Goal: Task Accomplishment & Management: Complete application form

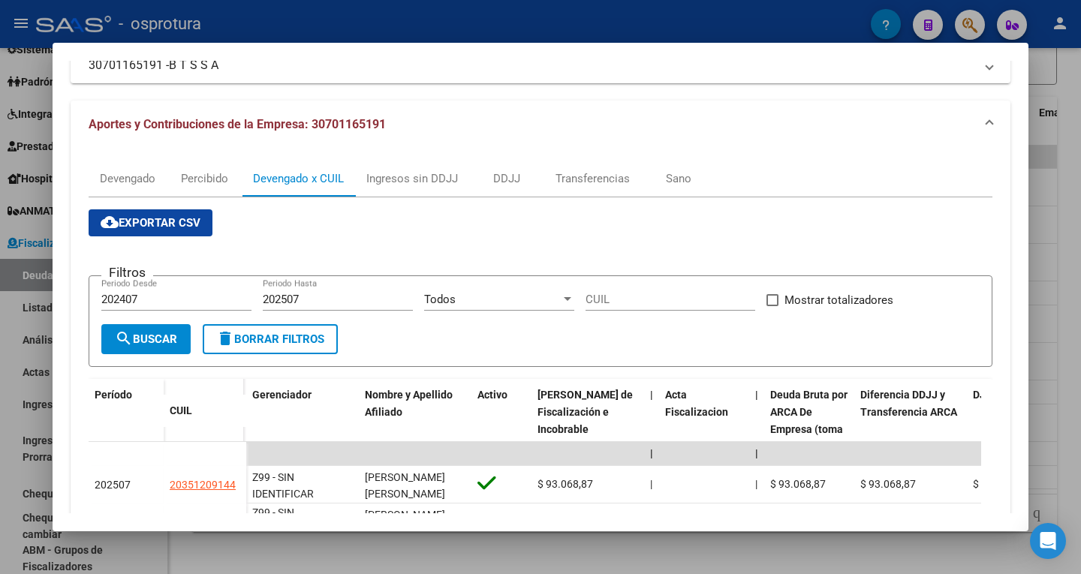
click at [1080, 90] on div at bounding box center [540, 287] width 1081 height 574
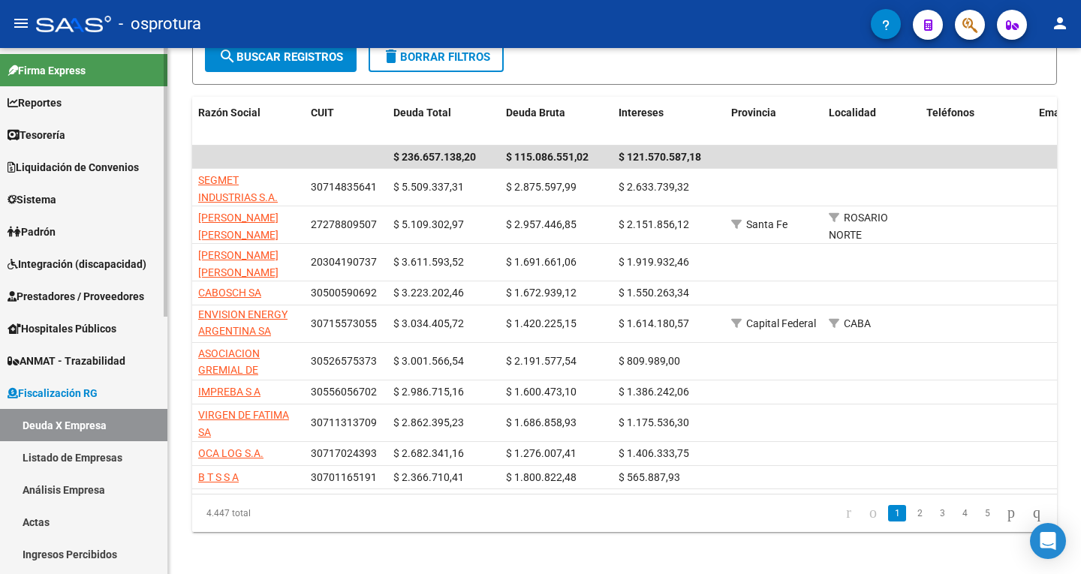
click at [68, 198] on link "Sistema" at bounding box center [83, 199] width 167 height 32
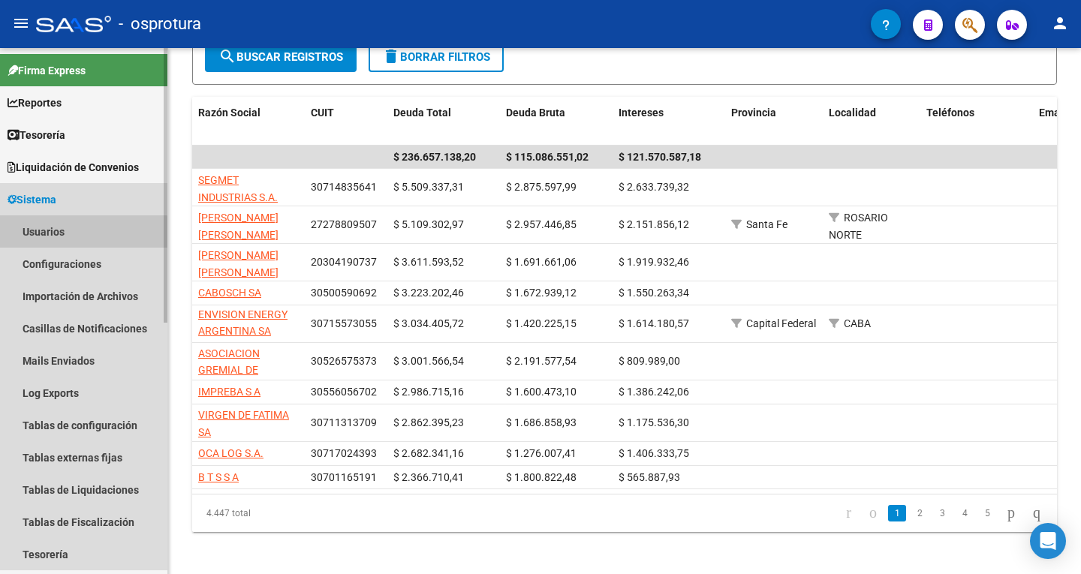
click at [65, 238] on link "Usuarios" at bounding box center [83, 231] width 167 height 32
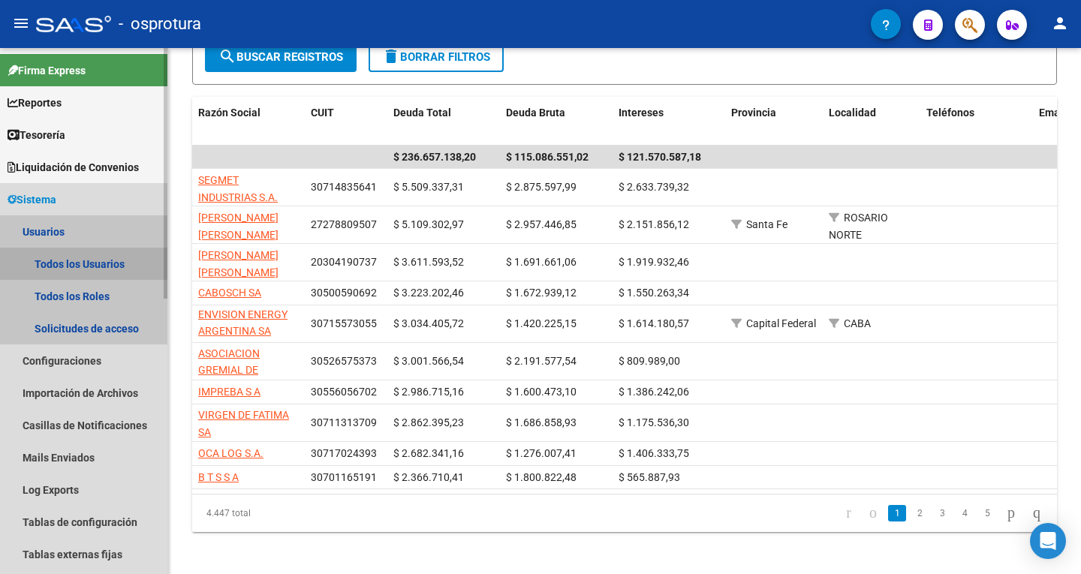
click at [77, 264] on link "Todos los Usuarios" at bounding box center [83, 264] width 167 height 32
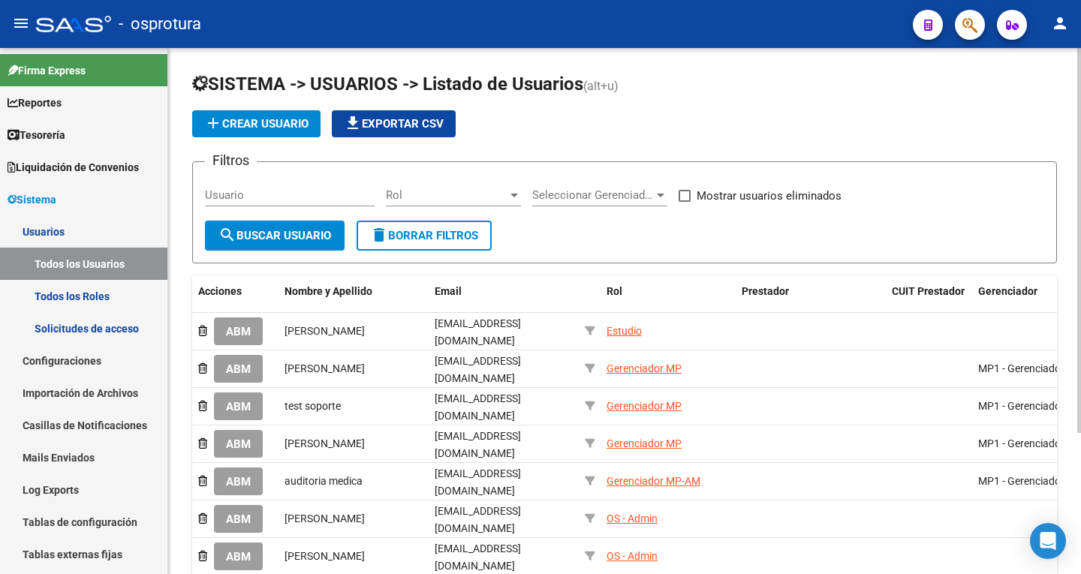
click at [251, 124] on span "add Crear Usuario" at bounding box center [256, 124] width 104 height 14
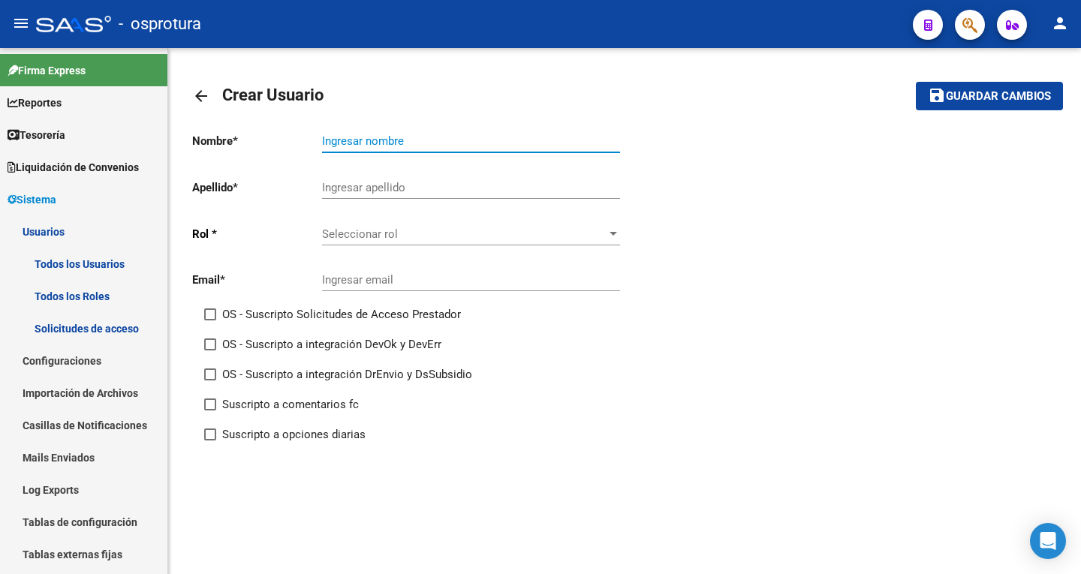
click at [382, 138] on input "Ingresar nombre" at bounding box center [471, 141] width 298 height 14
type input "Diego"
click at [356, 179] on div "Ingresar apellido" at bounding box center [471, 183] width 298 height 32
type input "Ferro"
click at [339, 225] on div "Seleccionar rol Seleccionar rol" at bounding box center [471, 229] width 298 height 32
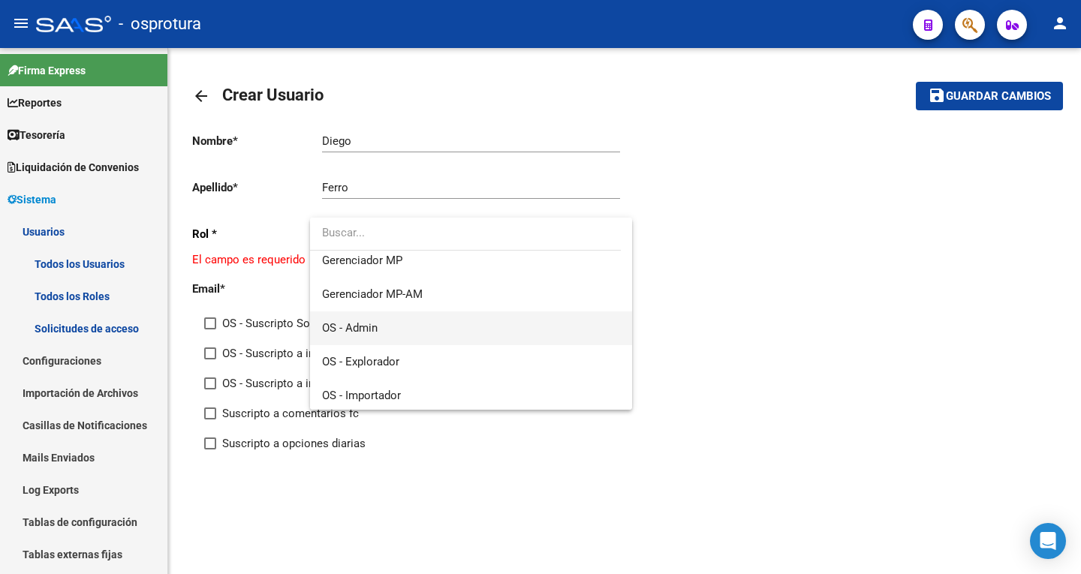
scroll to position [112, 0]
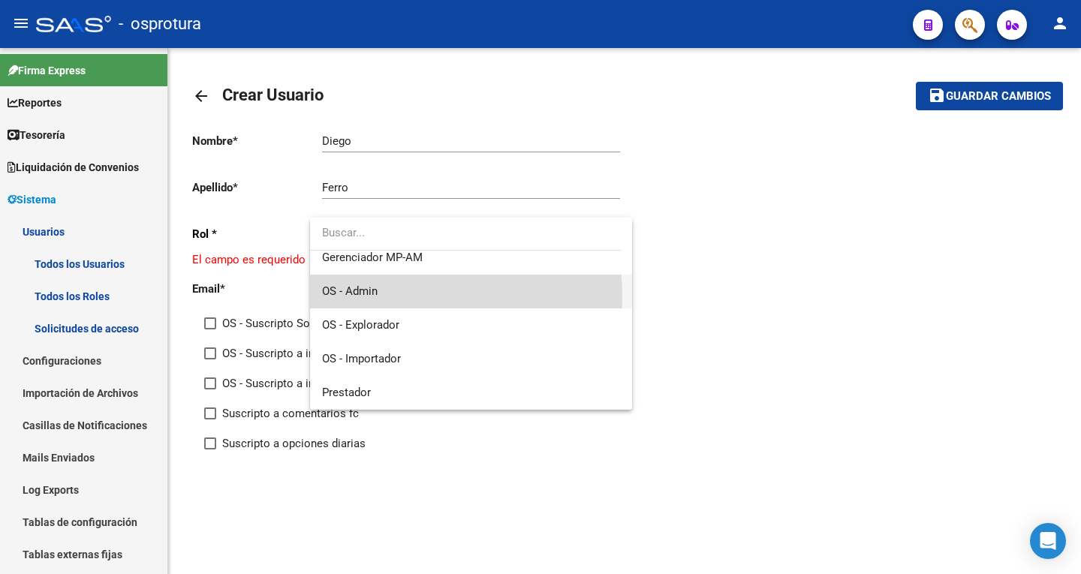
click at [409, 297] on span "OS - Admin" at bounding box center [471, 292] width 298 height 34
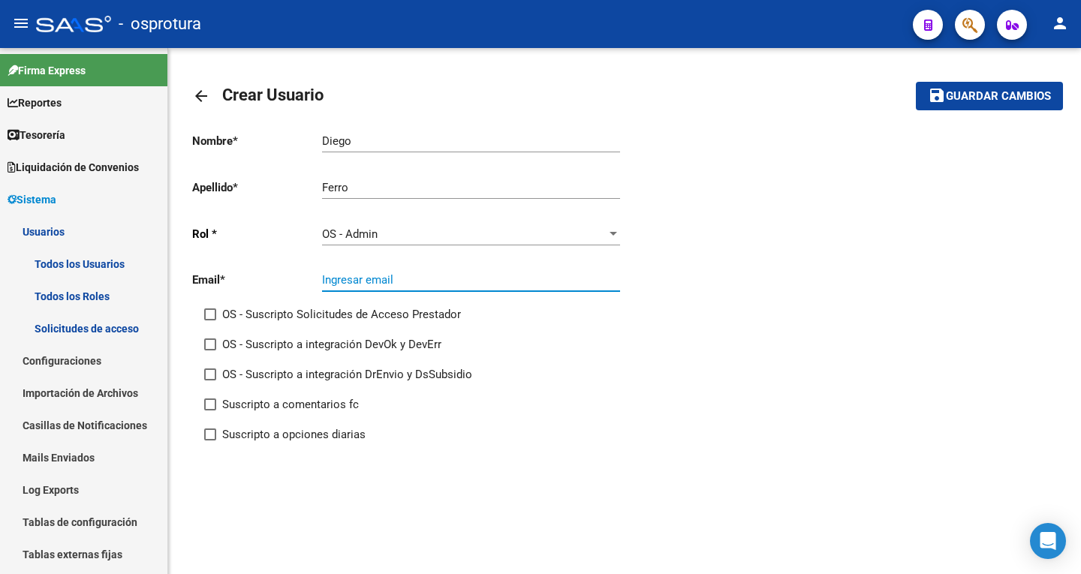
click at [404, 282] on input "Ingresar email" at bounding box center [471, 280] width 298 height 14
paste input "[EMAIL_ADDRESS][DOMAIN_NAME]"
type input "[EMAIL_ADDRESS][DOMAIN_NAME]"
click at [593, 384] on div "OS - Suscripto a integración DrEnvio y DsSubsidio" at bounding box center [420, 381] width 432 height 30
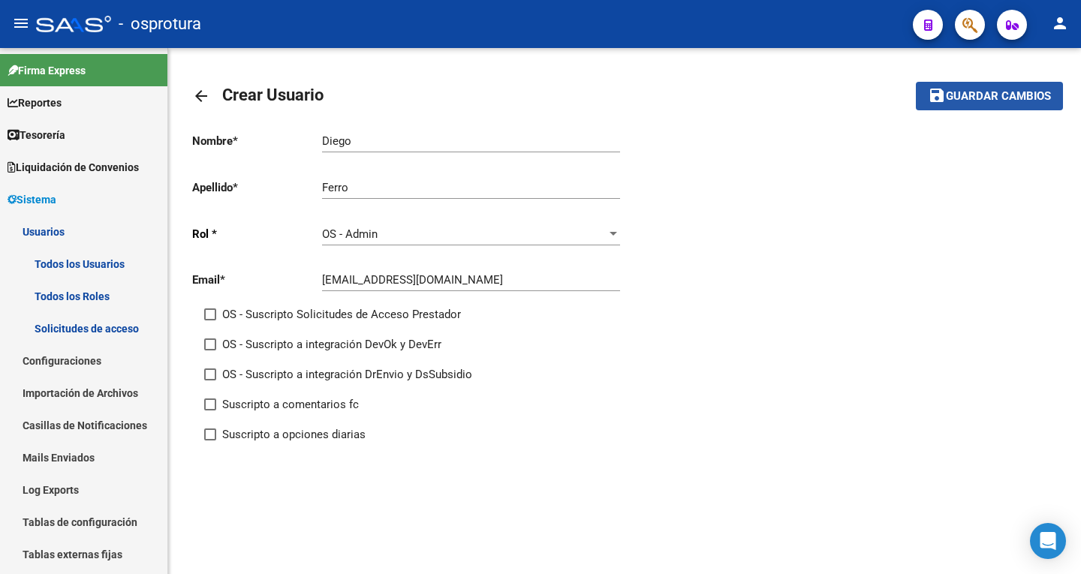
click at [998, 103] on span "Guardar cambios" at bounding box center [998, 97] width 105 height 14
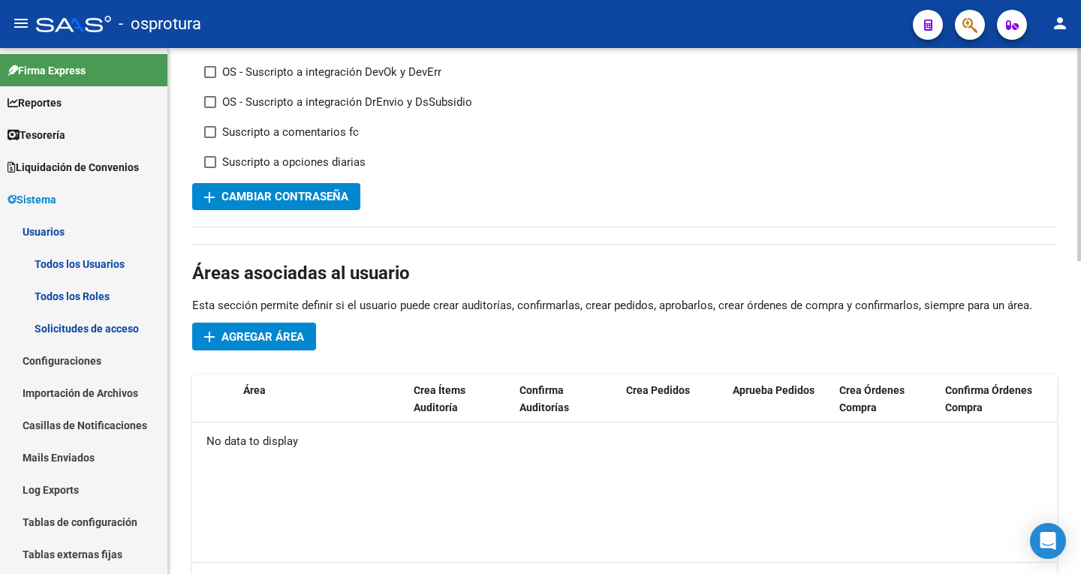
scroll to position [300, 0]
click at [301, 197] on span "add Cambiar Contraseña" at bounding box center [276, 196] width 144 height 14
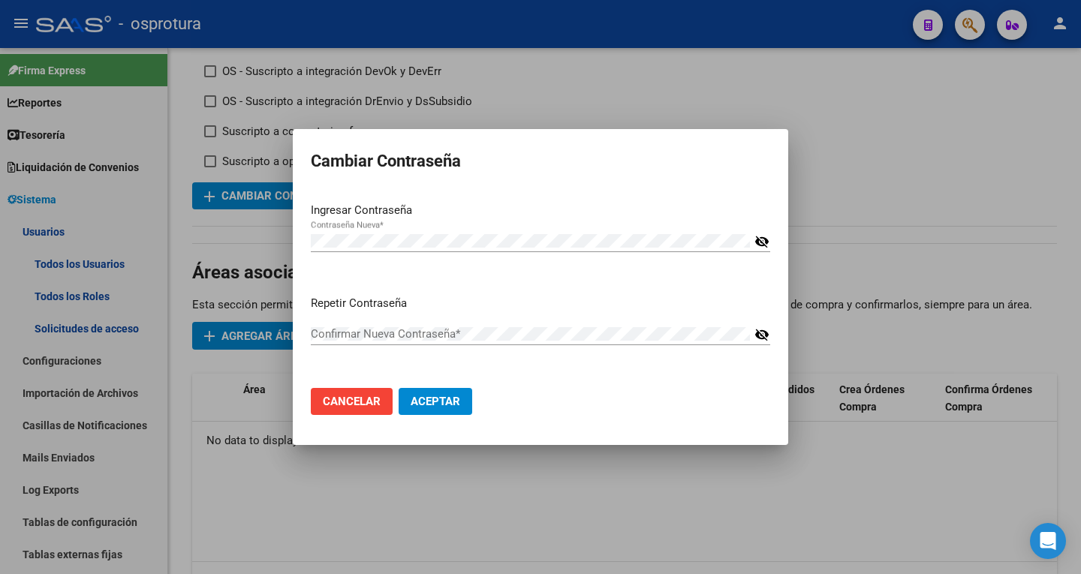
click at [763, 244] on mat-icon "visibility_off" at bounding box center [762, 242] width 15 height 18
click at [215, 230] on div "Cambiar Contraseña Ingresar Contraseña Contraseña Nueva * visibility Repetir Co…" at bounding box center [540, 287] width 1081 height 574
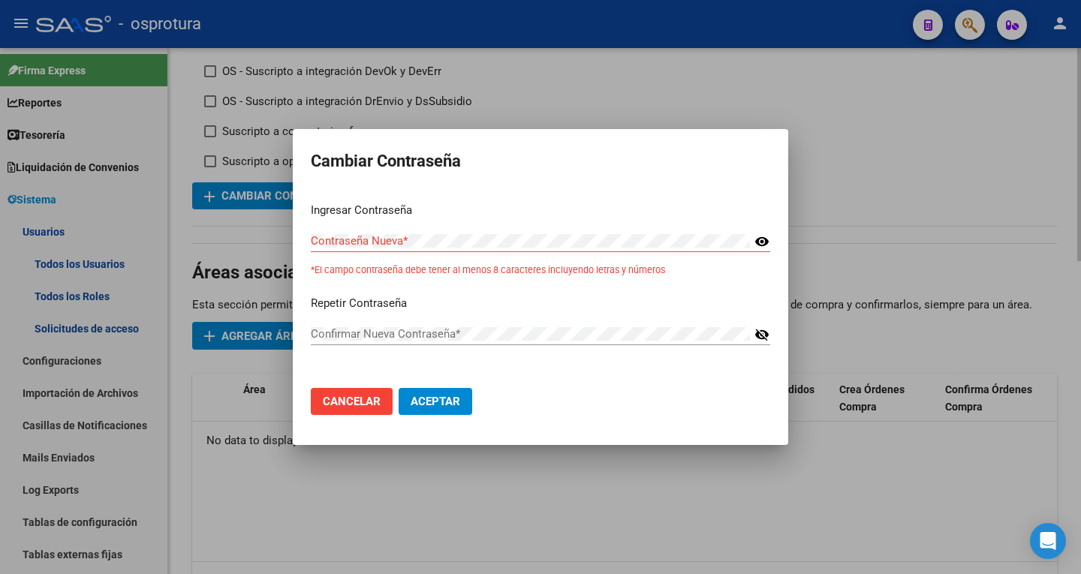
click at [506, 502] on div at bounding box center [540, 287] width 1081 height 574
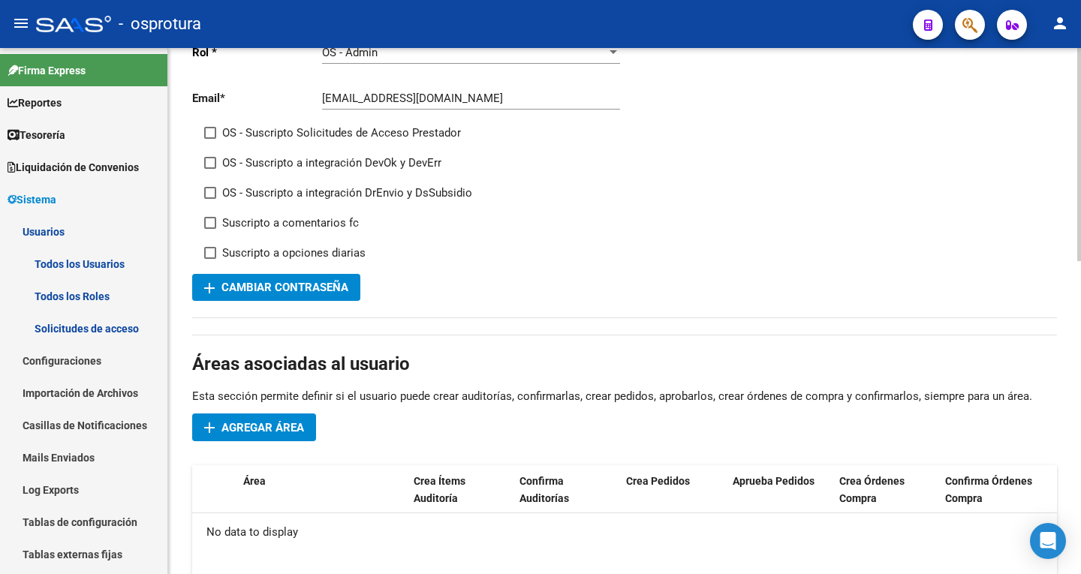
scroll to position [173, 0]
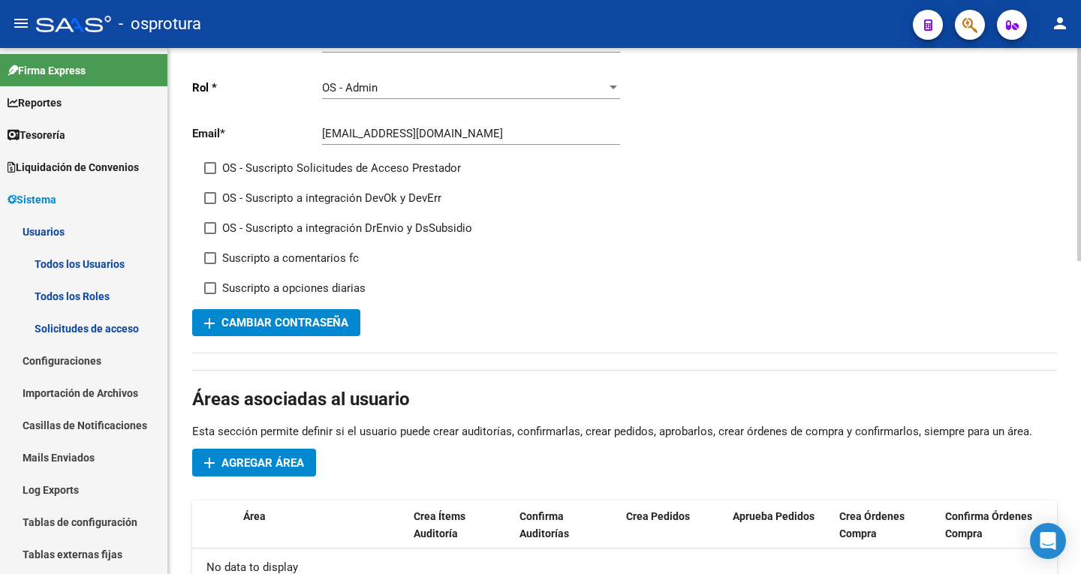
click at [324, 324] on span "add Cambiar Contraseña" at bounding box center [276, 323] width 144 height 14
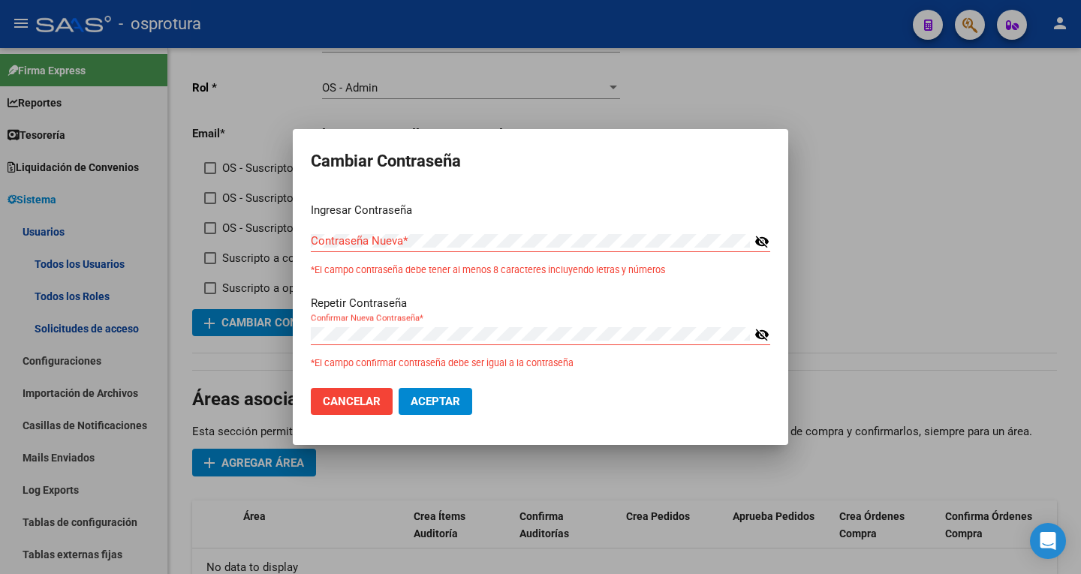
click at [761, 336] on mat-icon "visibility_off" at bounding box center [762, 335] width 15 height 18
click at [358, 400] on span "Cancelar" at bounding box center [352, 402] width 58 height 14
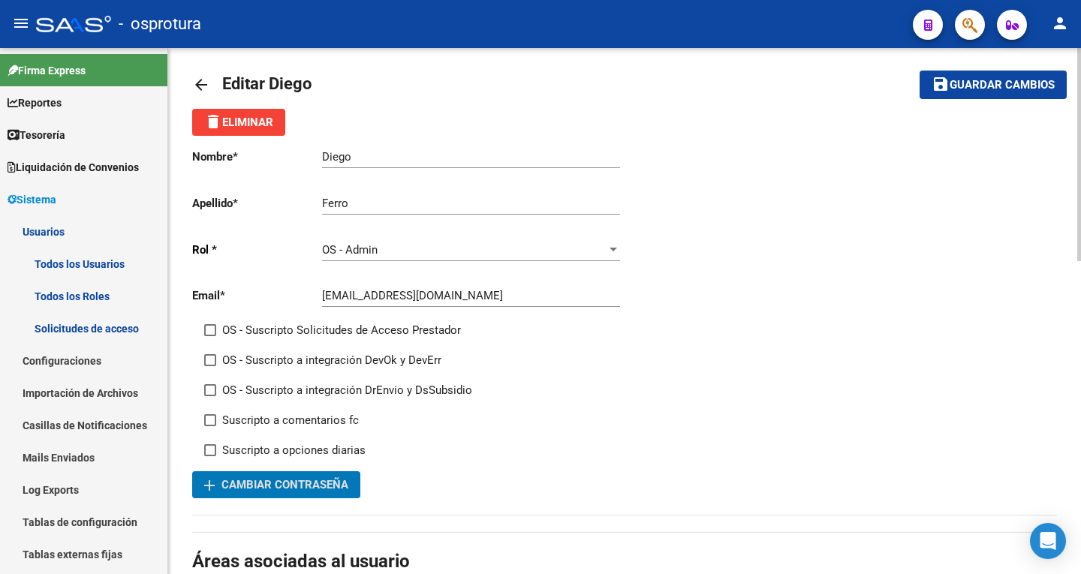
scroll to position [0, 0]
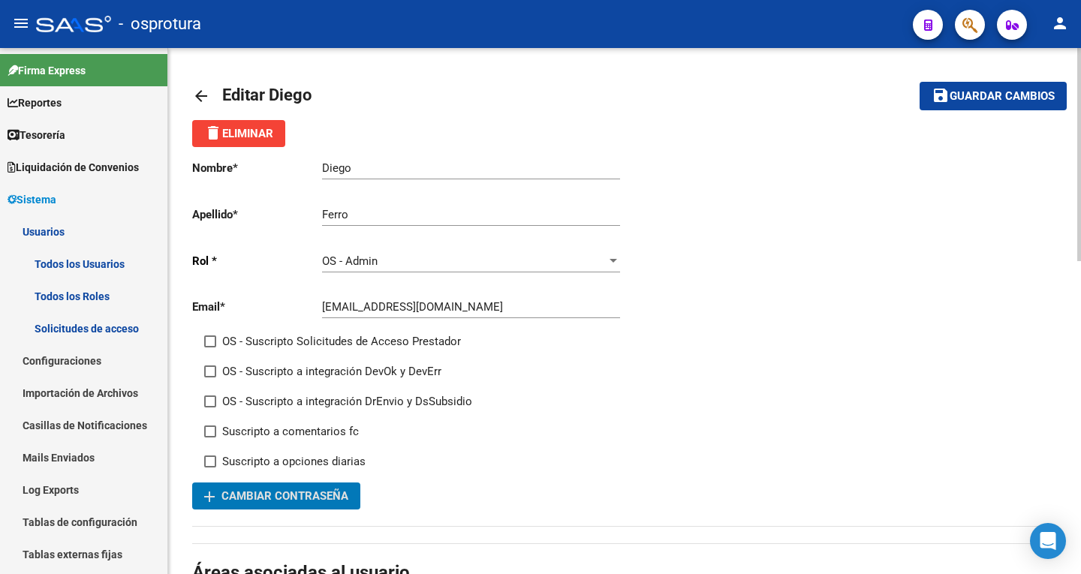
click at [1041, 104] on button "save Guardar cambios" at bounding box center [993, 96] width 147 height 28
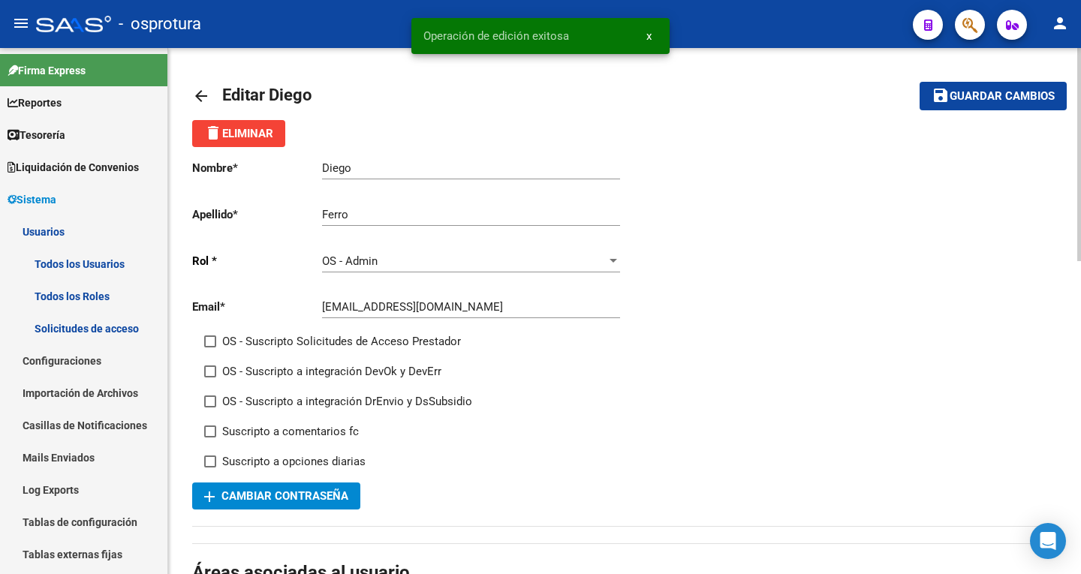
click at [975, 91] on span "Guardar cambios" at bounding box center [1002, 97] width 105 height 14
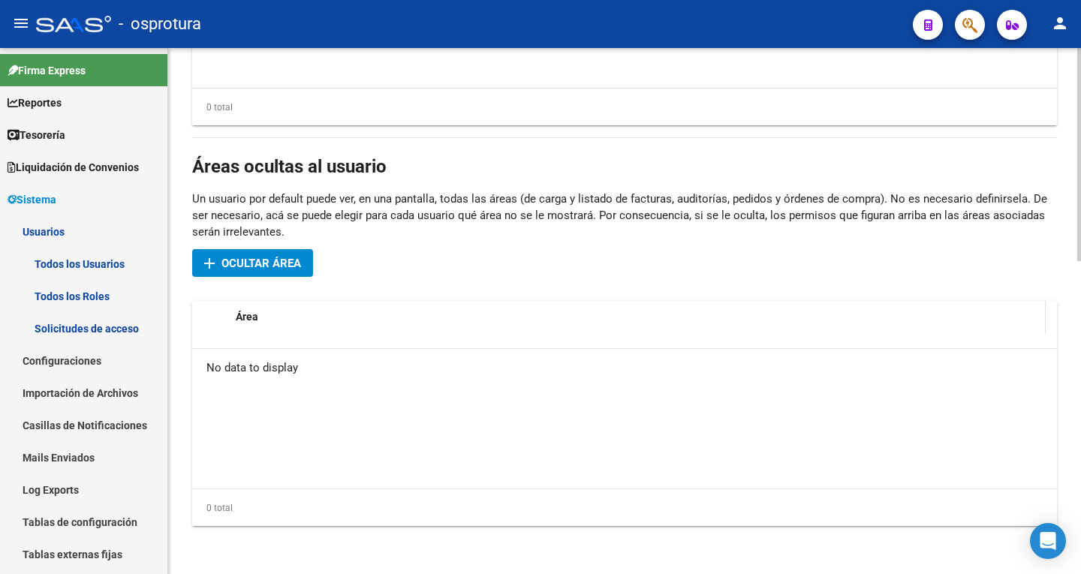
scroll to position [699, 0]
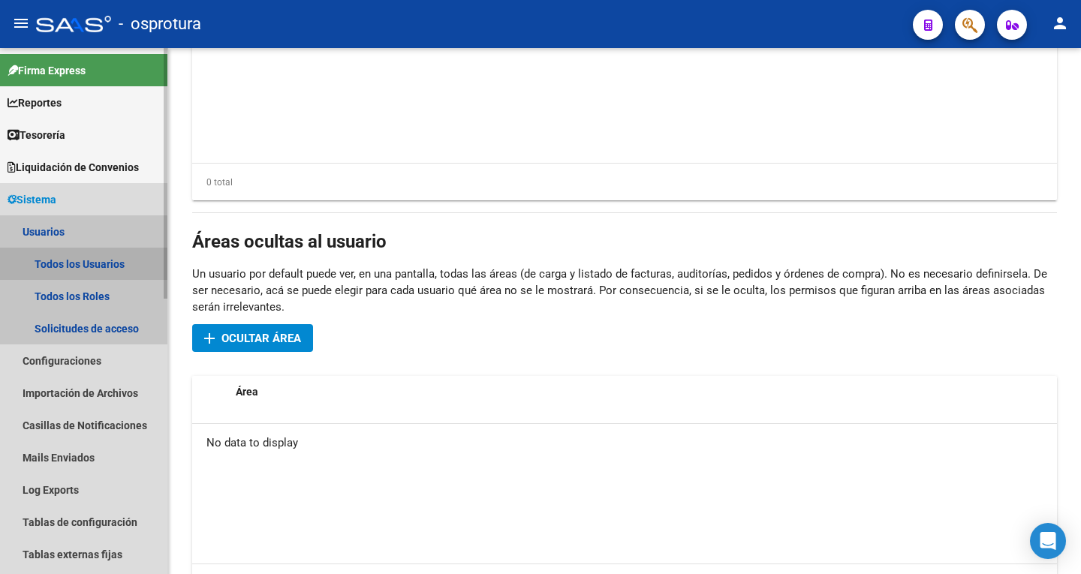
click at [94, 261] on link "Todos los Usuarios" at bounding box center [83, 264] width 167 height 32
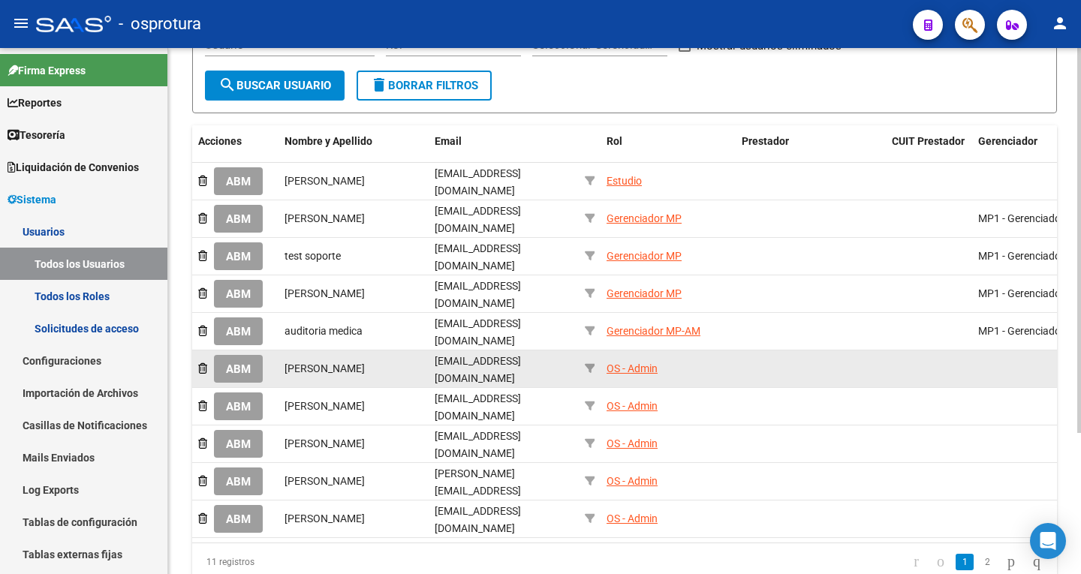
scroll to position [192, 0]
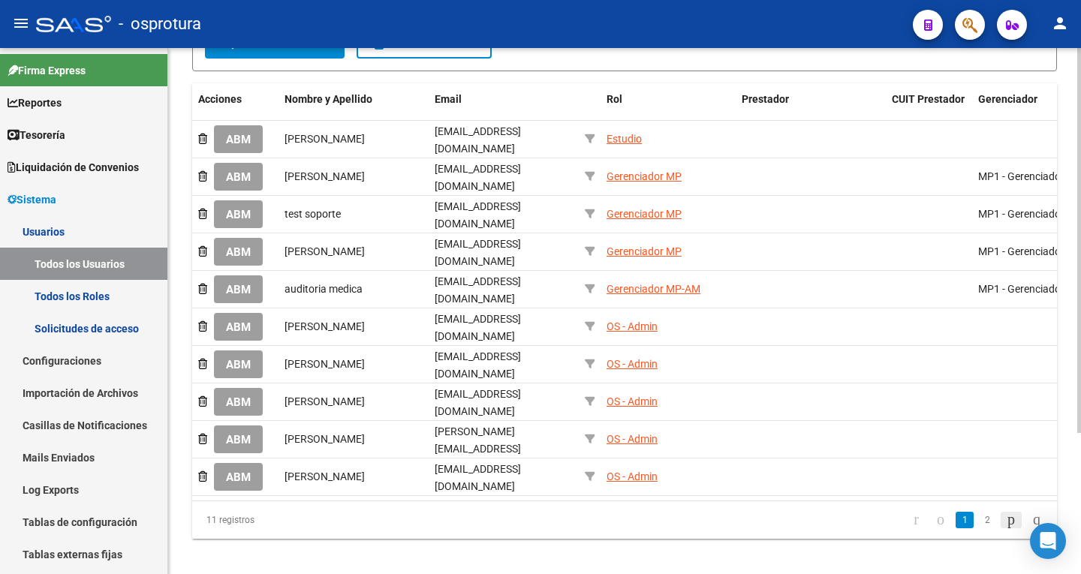
click at [1005, 511] on icon "go to next page" at bounding box center [1011, 520] width 12 height 18
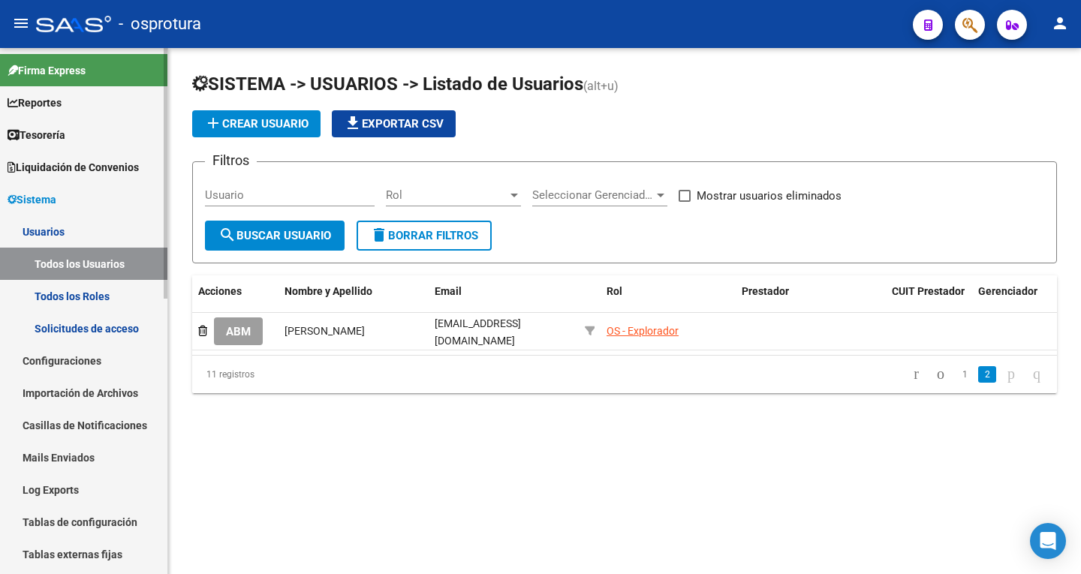
scroll to position [0, 0]
click at [935, 383] on icon "go to previous page" at bounding box center [941, 374] width 12 height 18
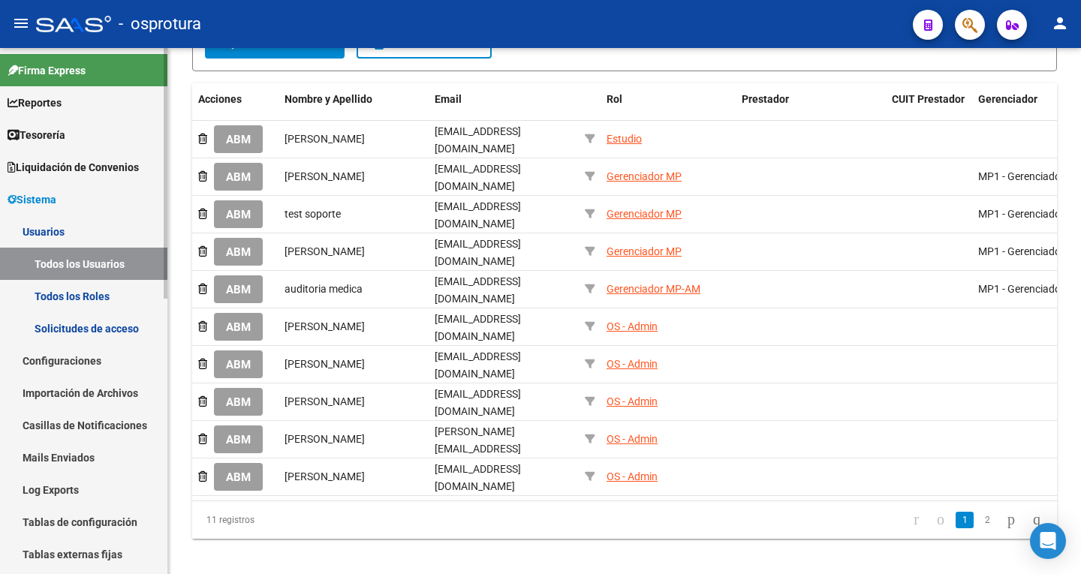
click at [73, 354] on link "Configuraciones" at bounding box center [83, 361] width 167 height 32
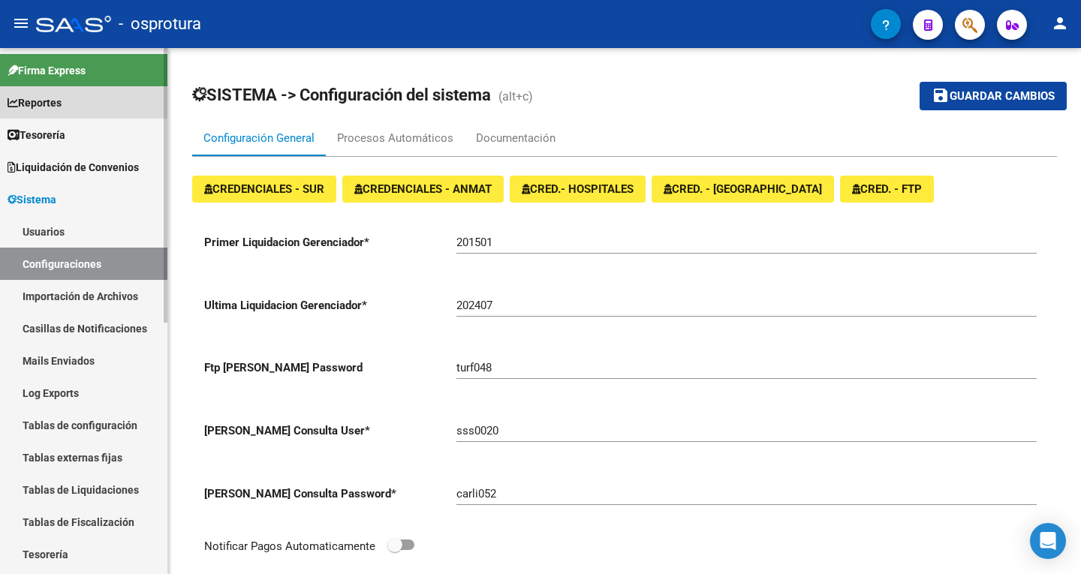
click at [58, 108] on span "Reportes" at bounding box center [35, 103] width 54 height 17
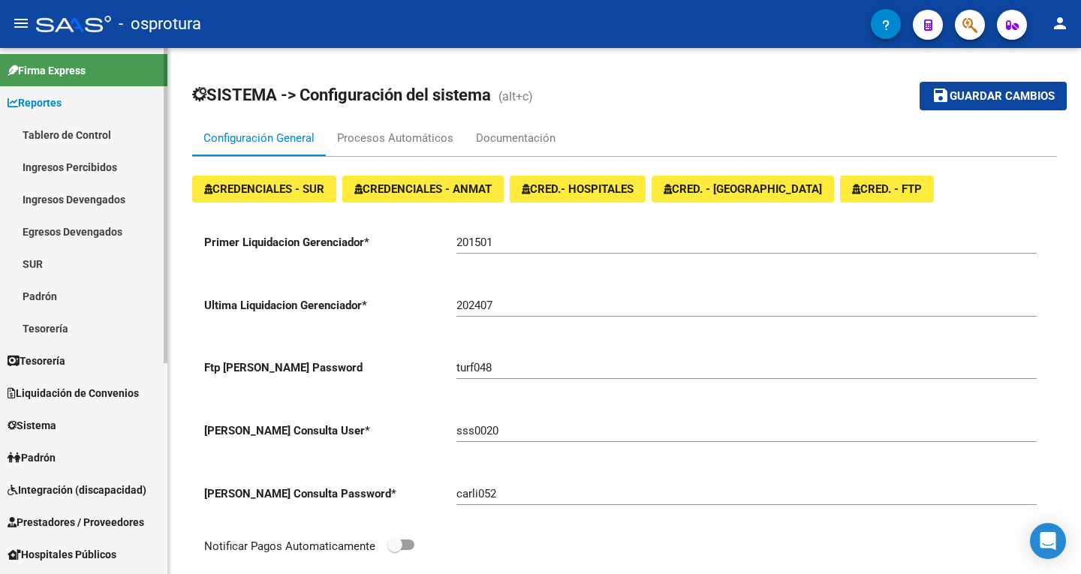
click at [65, 164] on link "Ingresos Percibidos" at bounding box center [83, 167] width 167 height 32
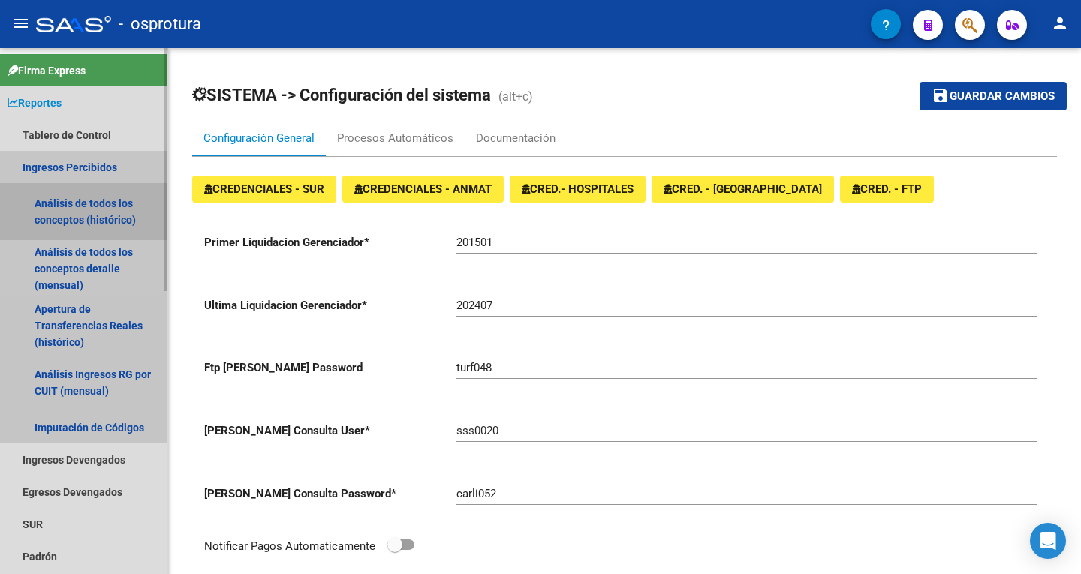
click at [61, 189] on link "Análisis de todos los conceptos (histórico)" at bounding box center [83, 211] width 167 height 57
